Goal: Transaction & Acquisition: Purchase product/service

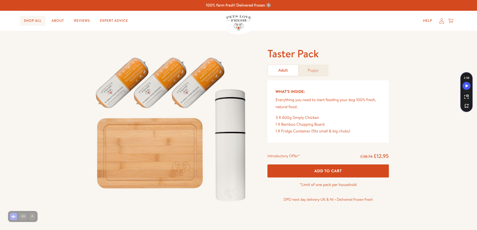
click at [34, 22] on link "Shop All" at bounding box center [33, 21] width 26 height 10
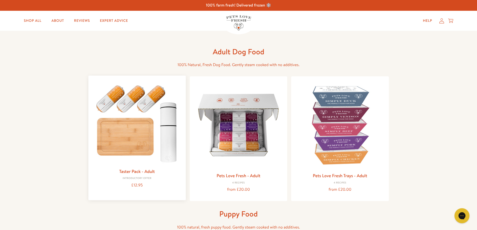
click at [140, 172] on link "Taster Pack - Adult" at bounding box center [137, 171] width 36 height 6
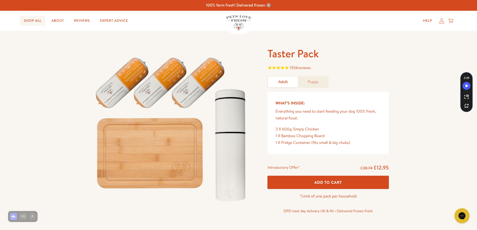
click at [32, 21] on link "Shop All" at bounding box center [33, 21] width 26 height 10
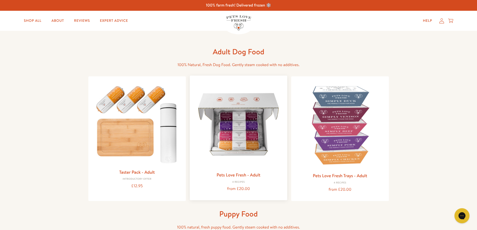
click at [229, 175] on link "Pets Love Fresh - Adult" at bounding box center [239, 175] width 44 height 6
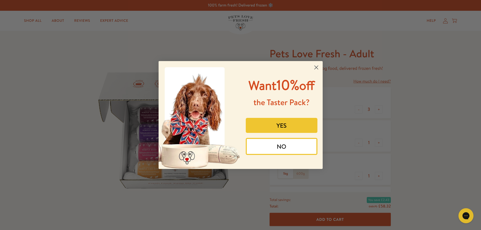
click at [316, 67] on circle "Close dialog" at bounding box center [316, 67] width 8 height 8
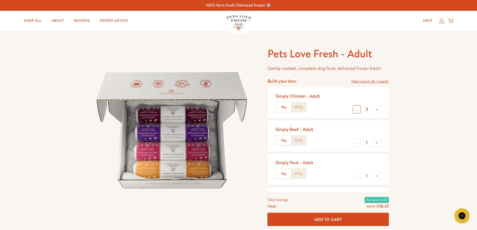
click at [357, 110] on button "-" at bounding box center [357, 109] width 8 height 8
type input "0"
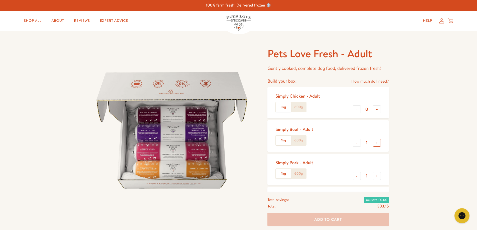
click at [378, 144] on button "+" at bounding box center [377, 143] width 8 height 8
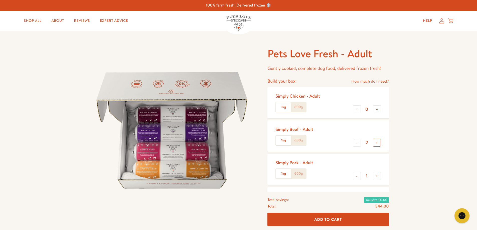
click at [378, 144] on button "+" at bounding box center [377, 143] width 8 height 8
type input "3"
click at [376, 176] on button "+" at bounding box center [377, 176] width 8 height 8
type input "3"
